Goal: Task Accomplishment & Management: Manage account settings

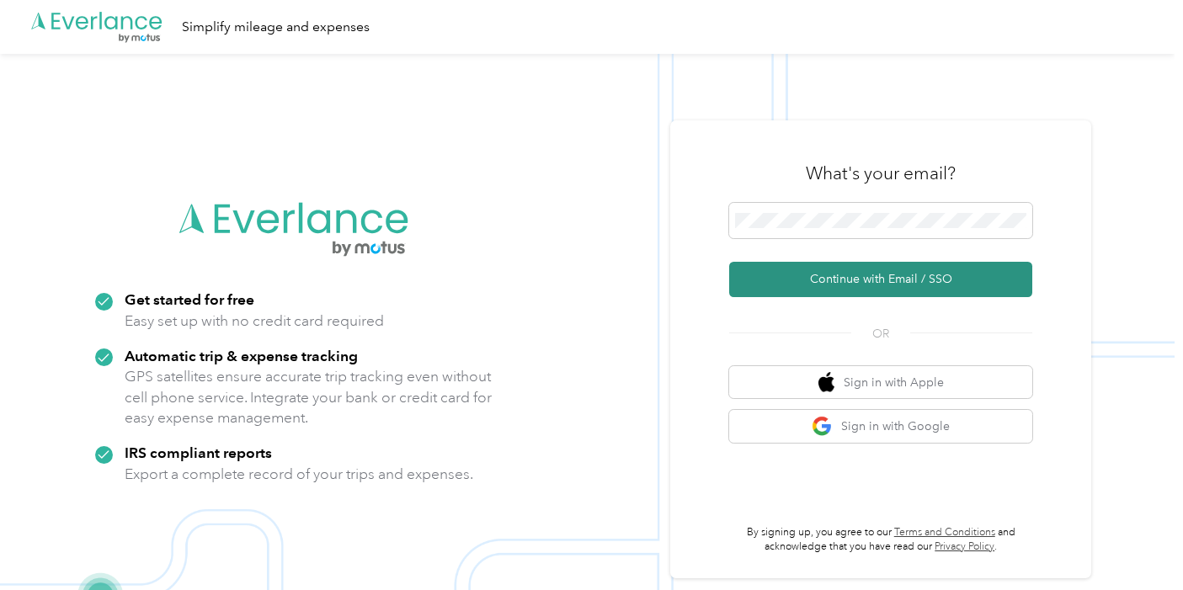
click at [888, 285] on button "Continue with Email / SSO" at bounding box center [880, 279] width 303 height 35
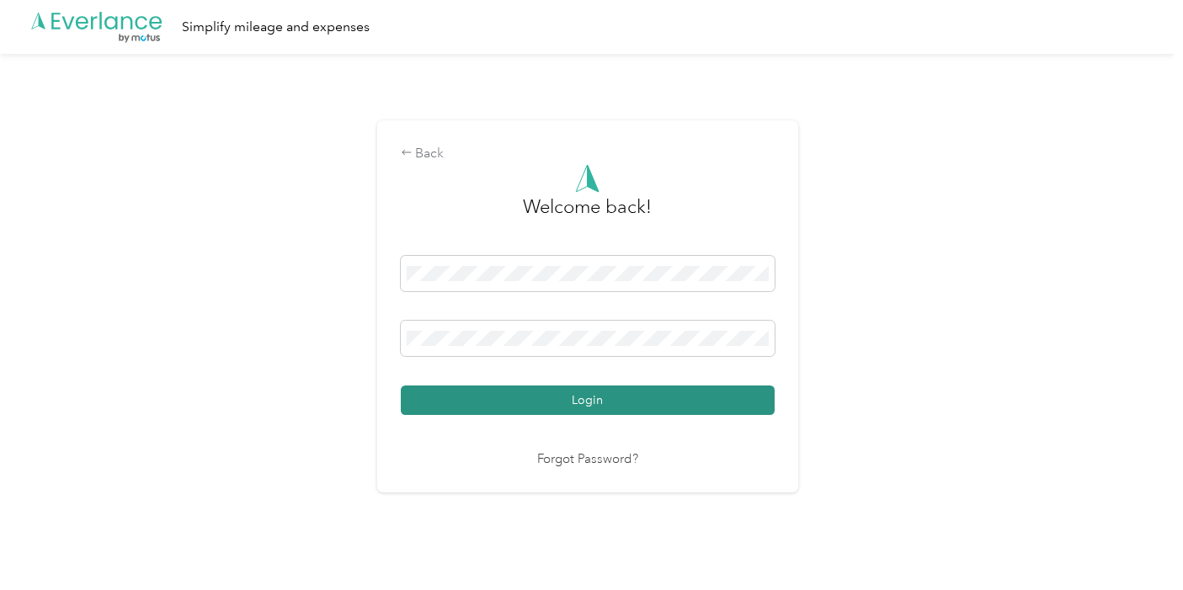
click at [603, 410] on button "Login" at bounding box center [588, 400] width 374 height 29
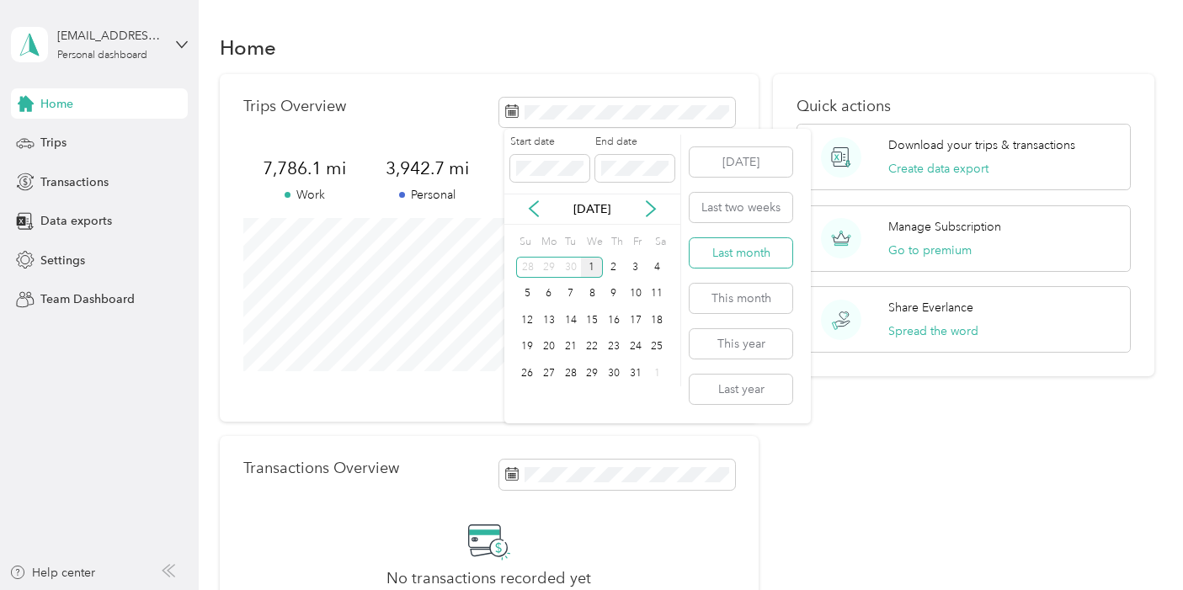
click at [774, 260] on button "Last month" at bounding box center [741, 252] width 103 height 29
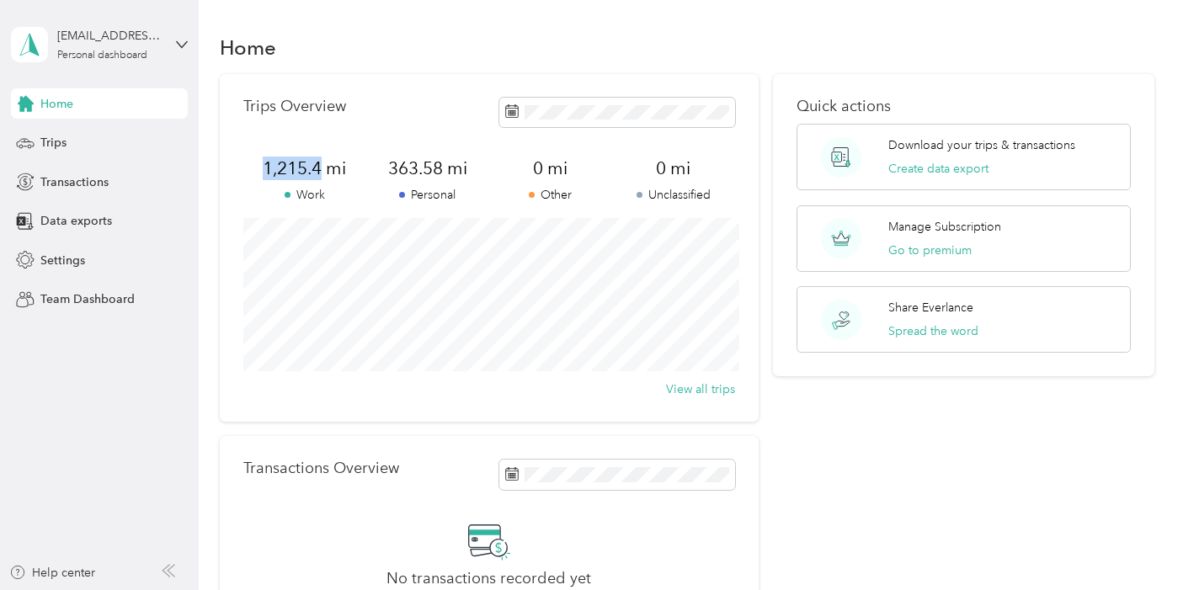
drag, startPoint x: 323, startPoint y: 167, endPoint x: 265, endPoint y: 168, distance: 58.1
click at [265, 168] on span "1,215.4 mi" at bounding box center [304, 169] width 123 height 24
copy span "1,215.4"
click at [179, 41] on icon at bounding box center [182, 45] width 12 height 12
click at [88, 144] on div "Log out" at bounding box center [58, 139] width 65 height 18
